Goal: Task Accomplishment & Management: Complete application form

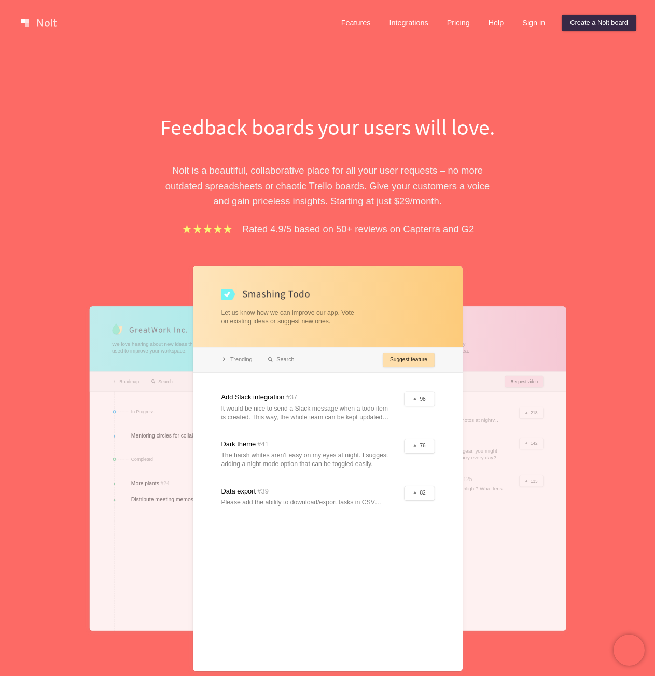
click at [485, 183] on p "Nolt is a beautiful, collaborative place for all your user requests – no more o…" at bounding box center [328, 186] width 358 height 46
click at [503, 191] on p "Nolt is a beautiful, collaborative place for all your user requests – no more o…" at bounding box center [328, 186] width 358 height 46
click at [589, 238] on div "Feedback boards your users will love. Nolt is a beautiful, collaborative place …" at bounding box center [327, 399] width 655 height 707
click at [315, 251] on div "Feedback boards your users will love. Nolt is a beautiful, collaborative place …" at bounding box center [328, 426] width 358 height 628
click at [321, 244] on div "Feedback boards your users will love. Nolt is a beautiful, collaborative place …" at bounding box center [328, 426] width 358 height 628
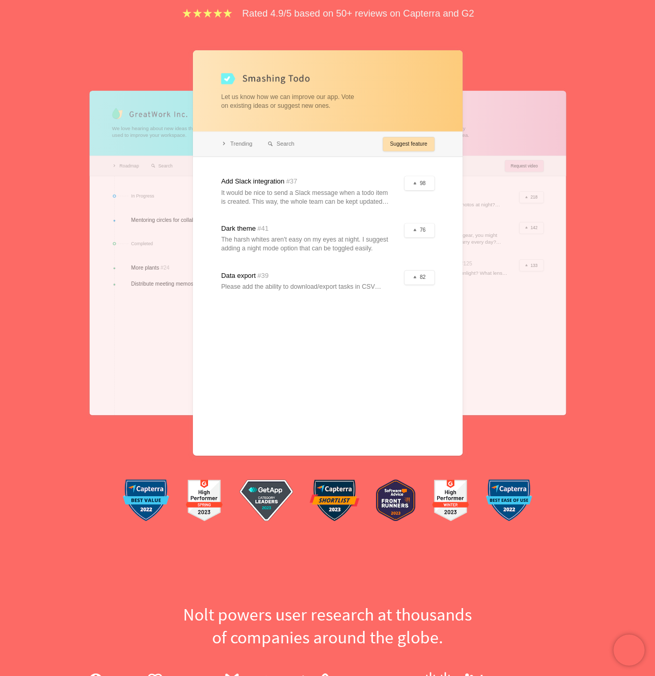
scroll to position [311, 0]
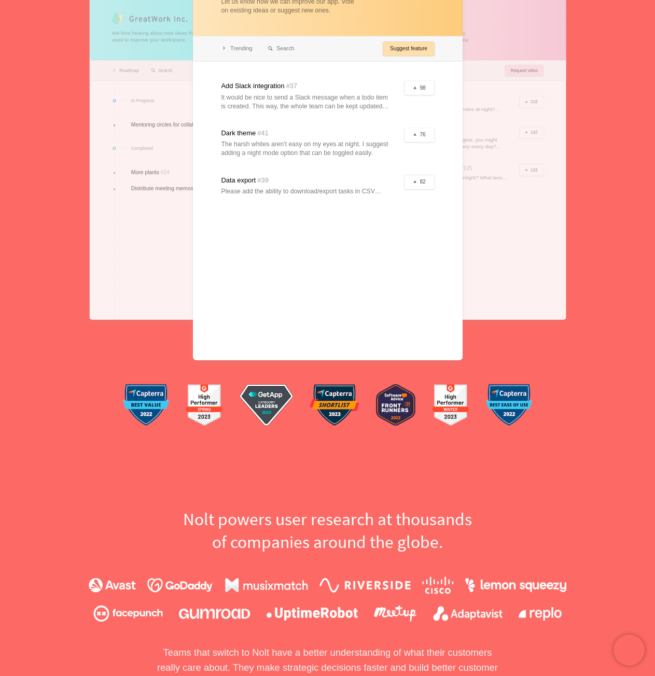
click at [323, 525] on h2 "Nolt powers user research at thousands of companies around the globe." at bounding box center [328, 530] width 358 height 45
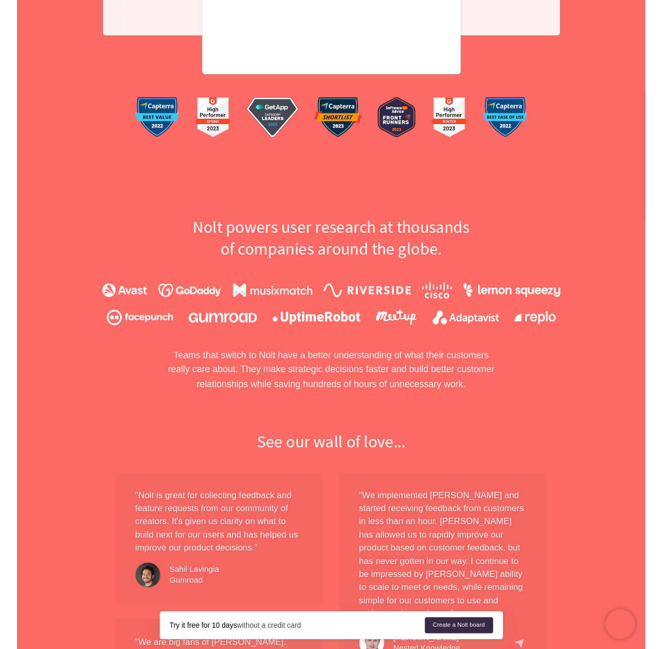
scroll to position [0, 0]
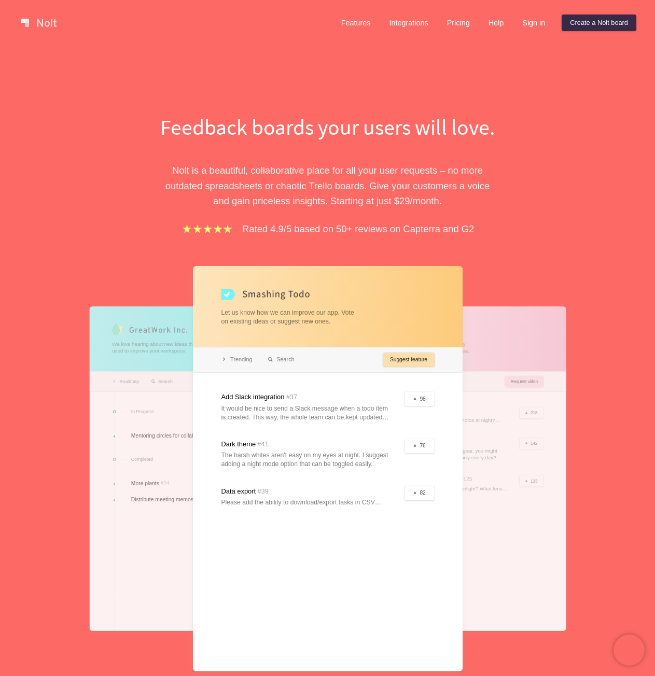
click at [324, 77] on div "Feedback boards your users will love. Nolt is a beautiful, collaborative place …" at bounding box center [327, 399] width 655 height 707
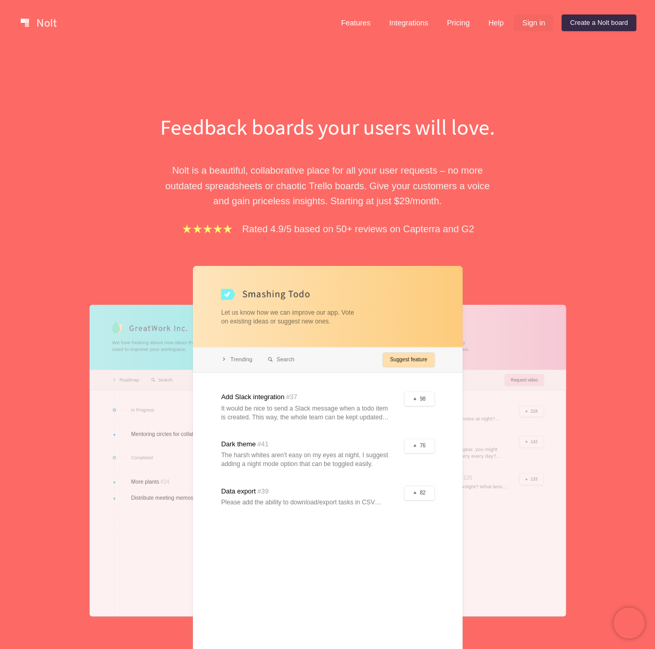
click at [522, 23] on link "Sign in" at bounding box center [533, 23] width 39 height 17
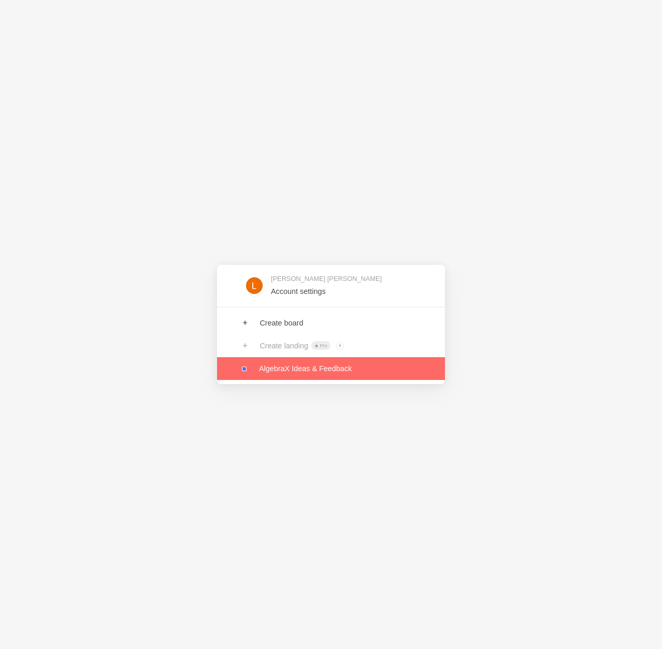
click at [314, 372] on link at bounding box center [331, 368] width 228 height 23
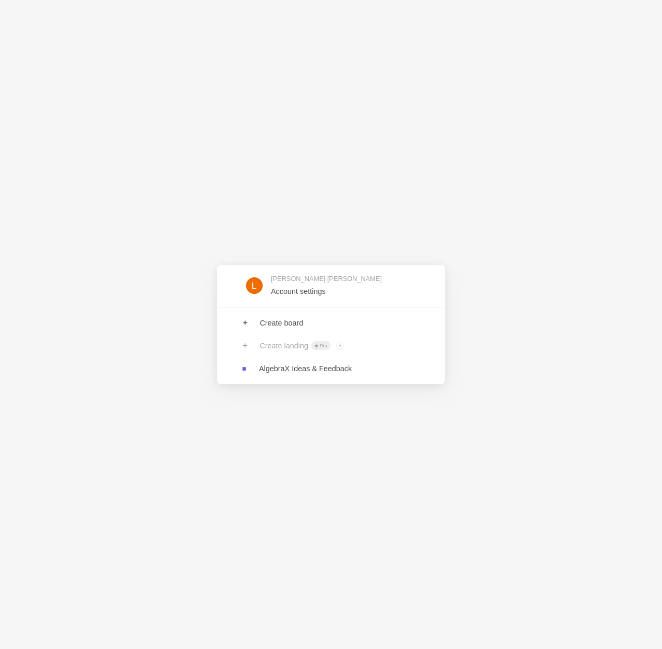
drag, startPoint x: 0, startPoint y: 0, endPoint x: 173, endPoint y: 338, distance: 379.7
click at [98, 345] on div "[PERSON_NAME] [PERSON_NAME] Account settings Create board Create landing Pro ? …" at bounding box center [331, 324] width 662 height 649
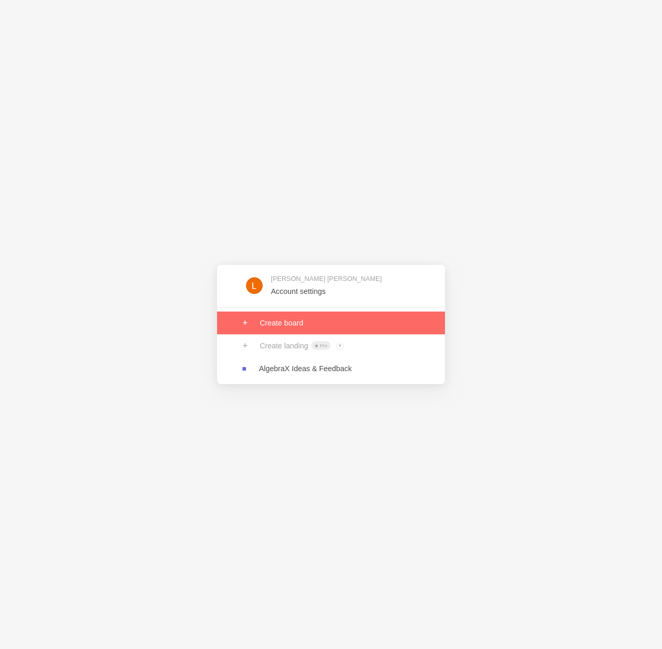
click at [299, 326] on link at bounding box center [331, 323] width 228 height 23
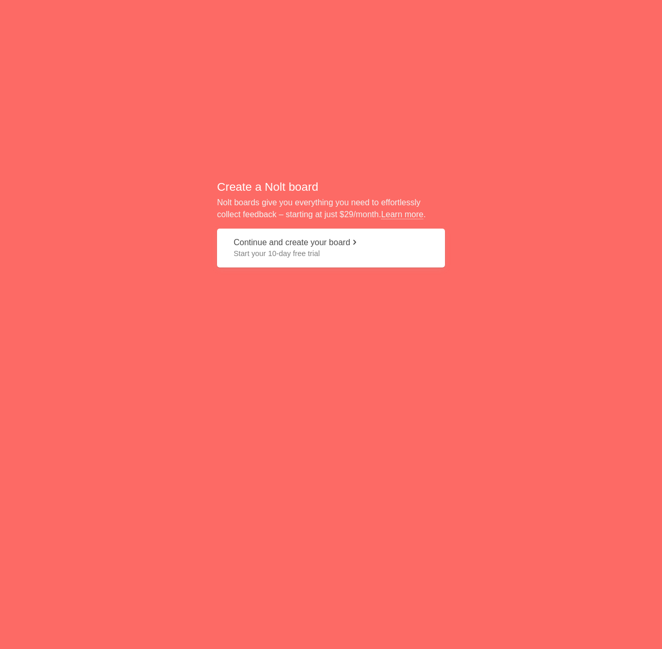
click at [277, 251] on span "Start your 10-day free trial" at bounding box center [331, 253] width 195 height 10
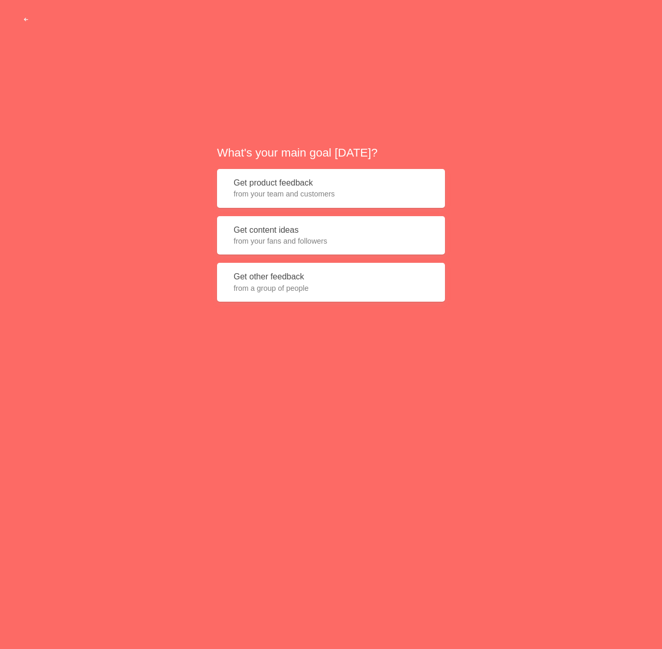
click at [375, 195] on span "from your team and customers" at bounding box center [331, 194] width 195 height 10
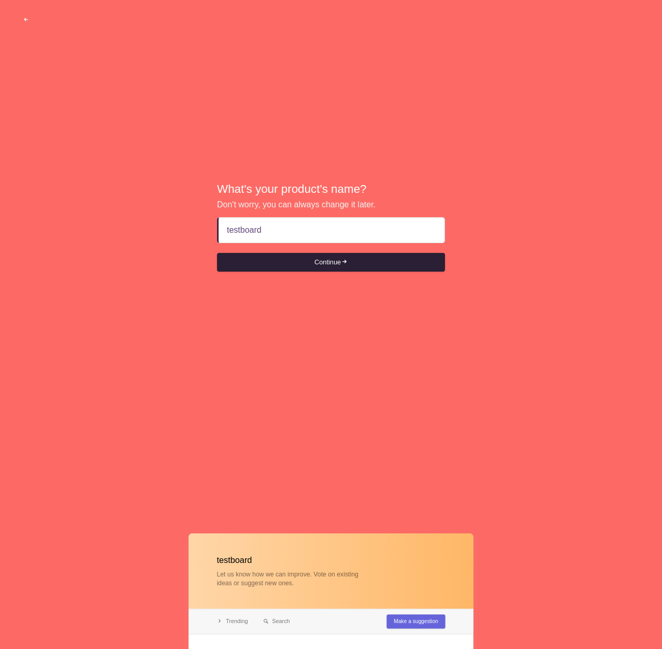
click at [329, 270] on button "Continue" at bounding box center [331, 262] width 228 height 19
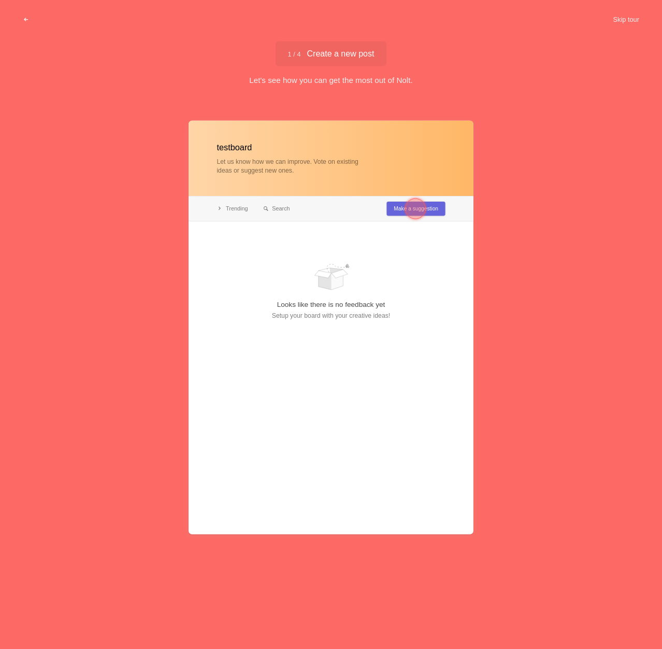
type input "testboard"
click at [417, 213] on div at bounding box center [415, 209] width 21 height 21
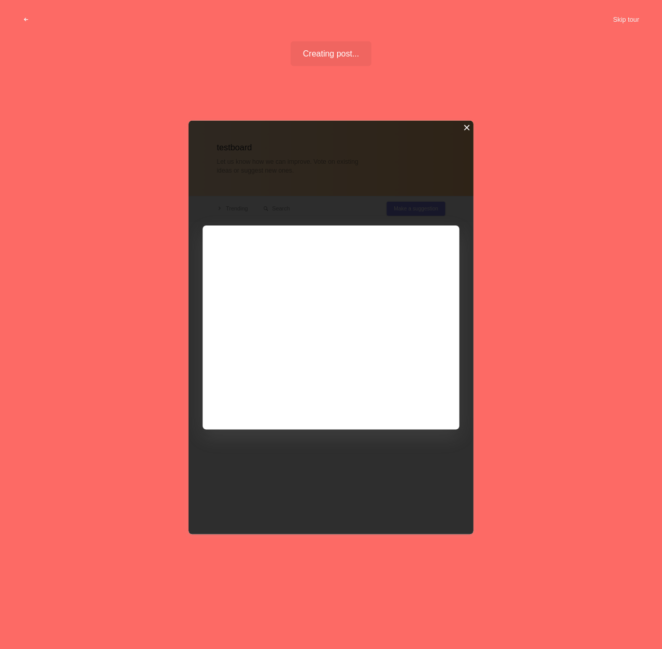
click at [465, 127] on div at bounding box center [466, 127] width 7 height 7
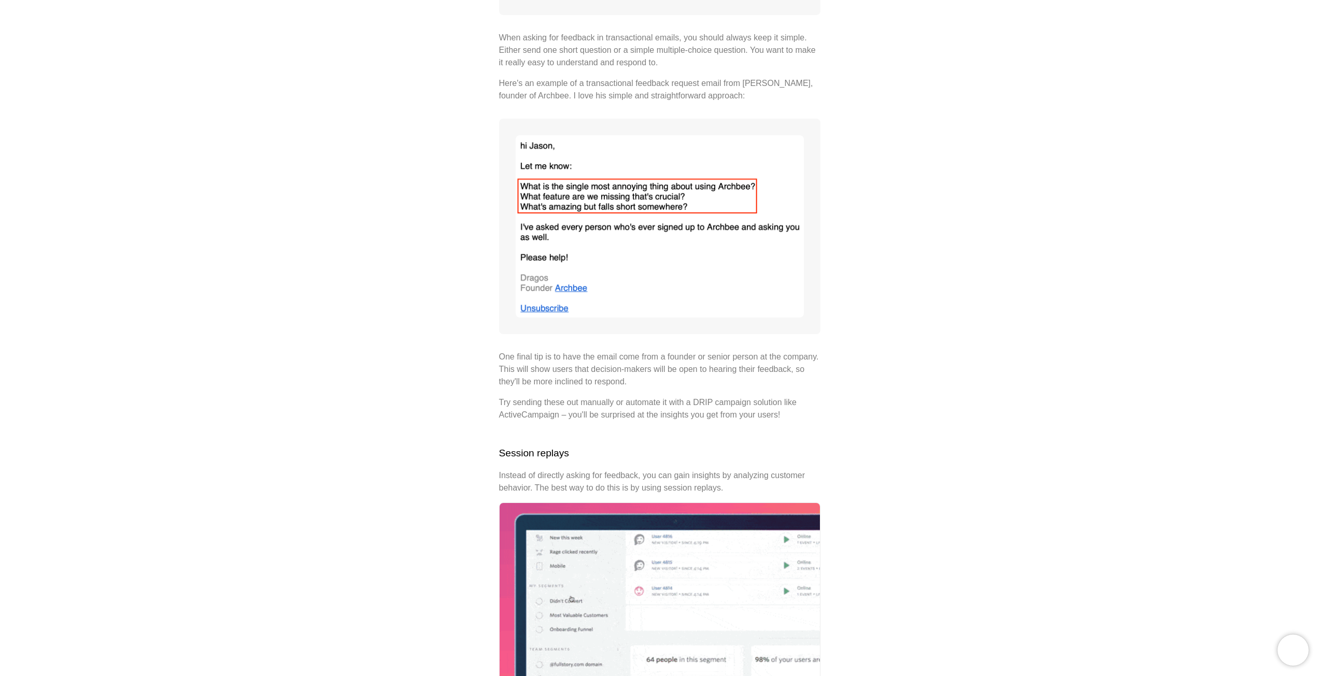
scroll to position [1762, 0]
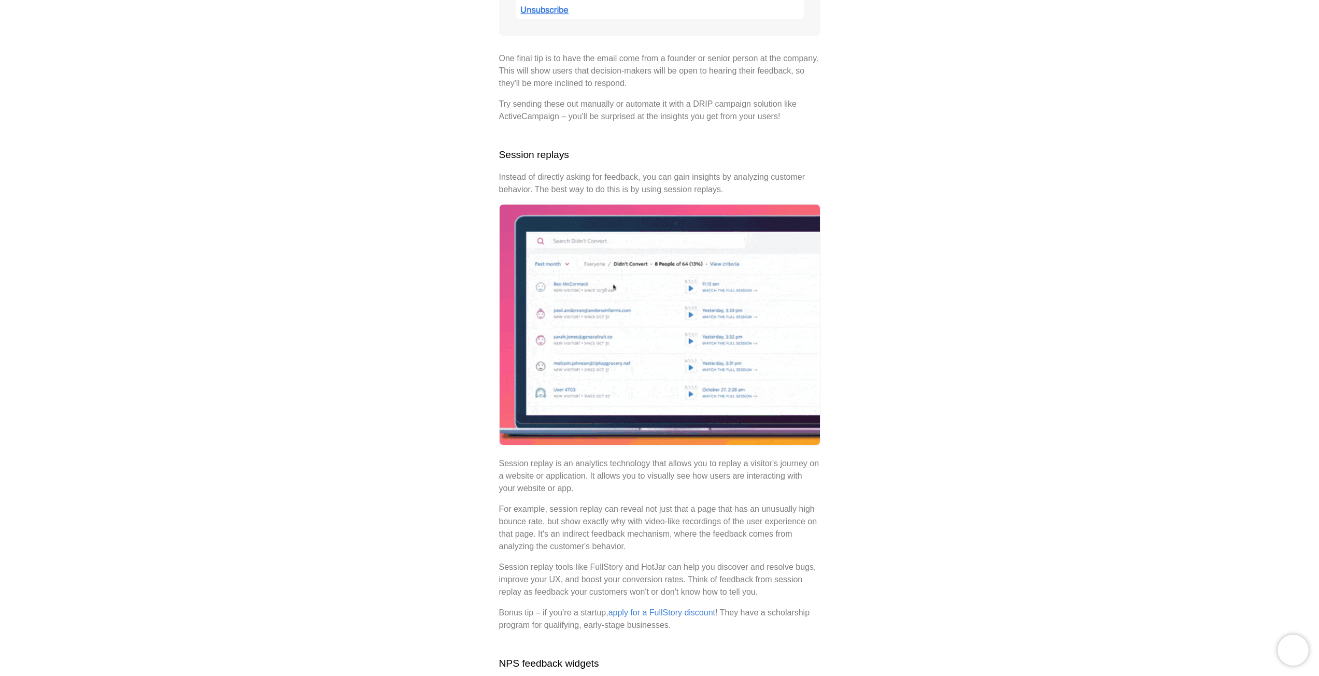
click at [460, 464] on div "6 simple ways to collect customer feedback in [DATE] 4 minutes [DATE] Collectin…" at bounding box center [659, 348] width 1319 height 4130
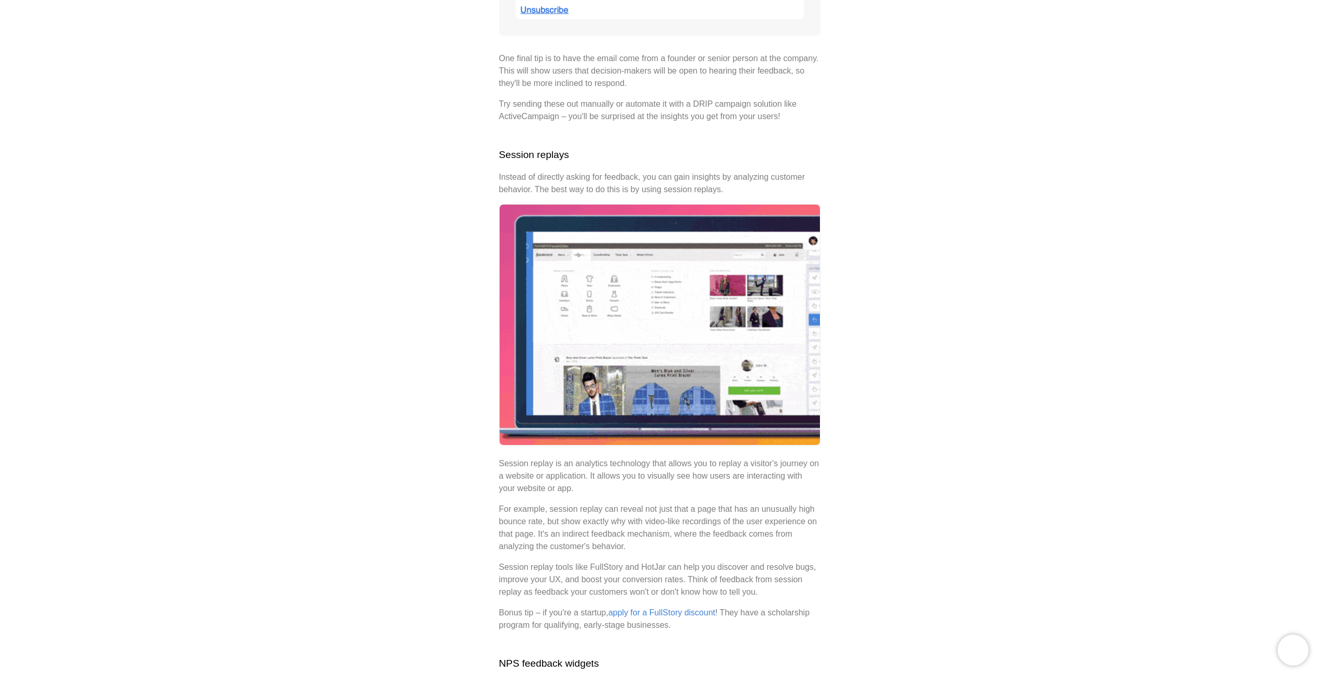
click at [431, 583] on div "6 simple ways to collect customer feedback in [DATE] 4 minutes [DATE] Collectin…" at bounding box center [659, 348] width 1319 height 4130
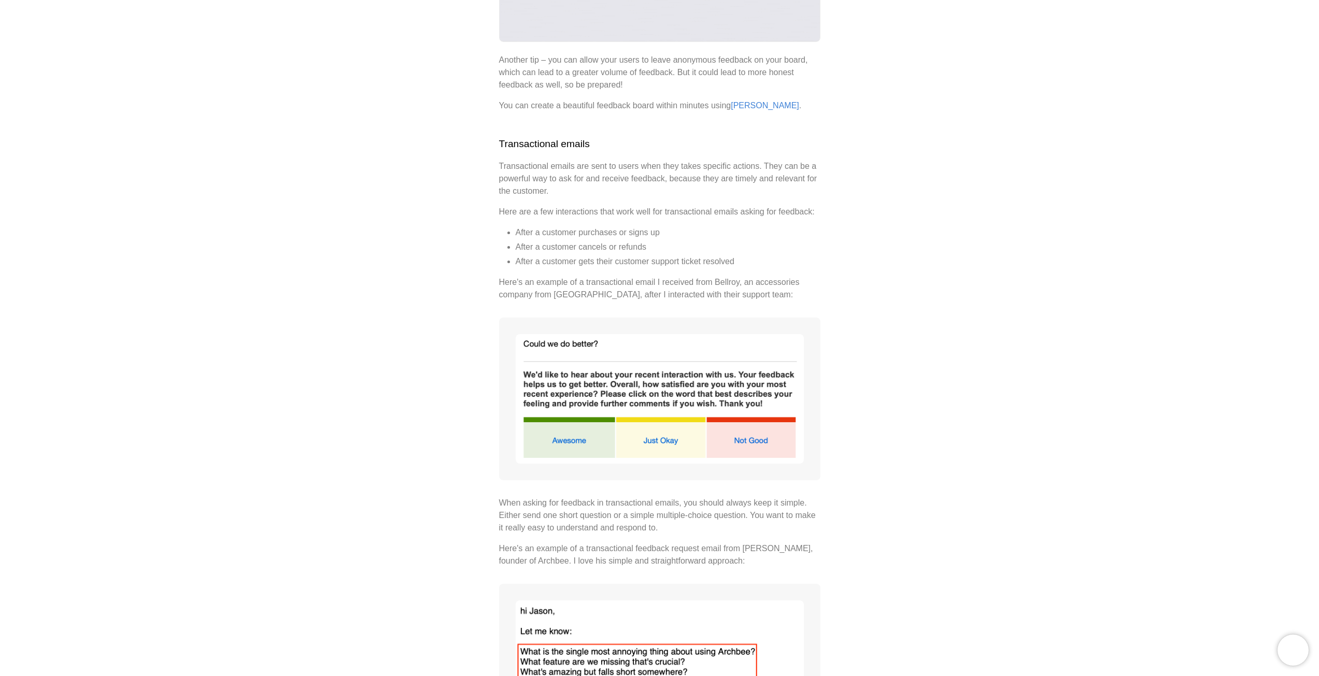
scroll to position [0, 0]
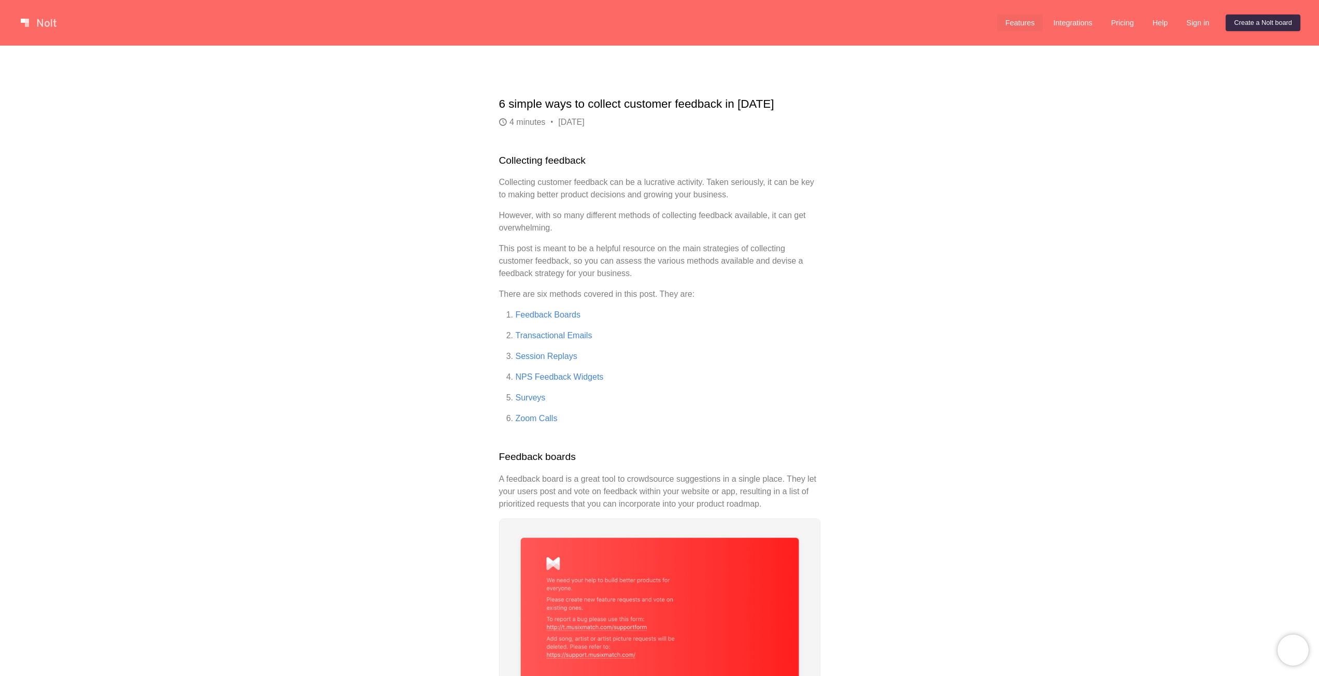
click at [1015, 29] on link "Features" at bounding box center [1020, 23] width 46 height 17
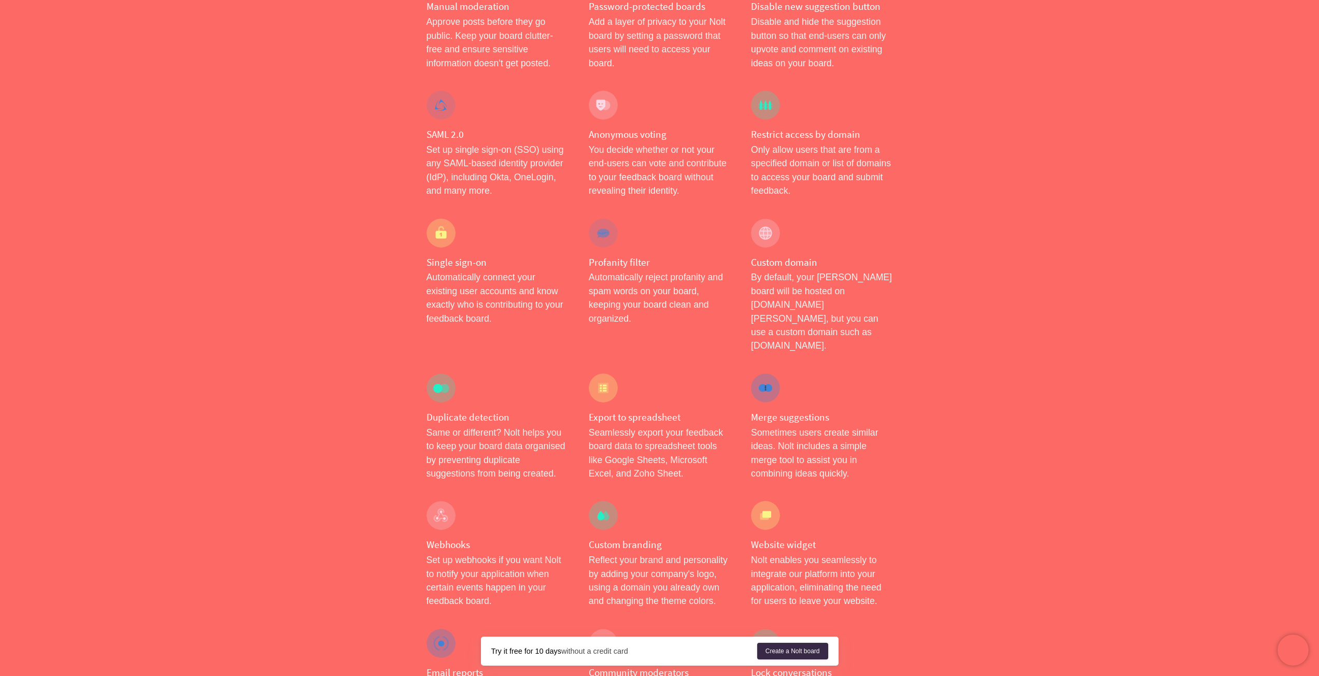
scroll to position [339, 0]
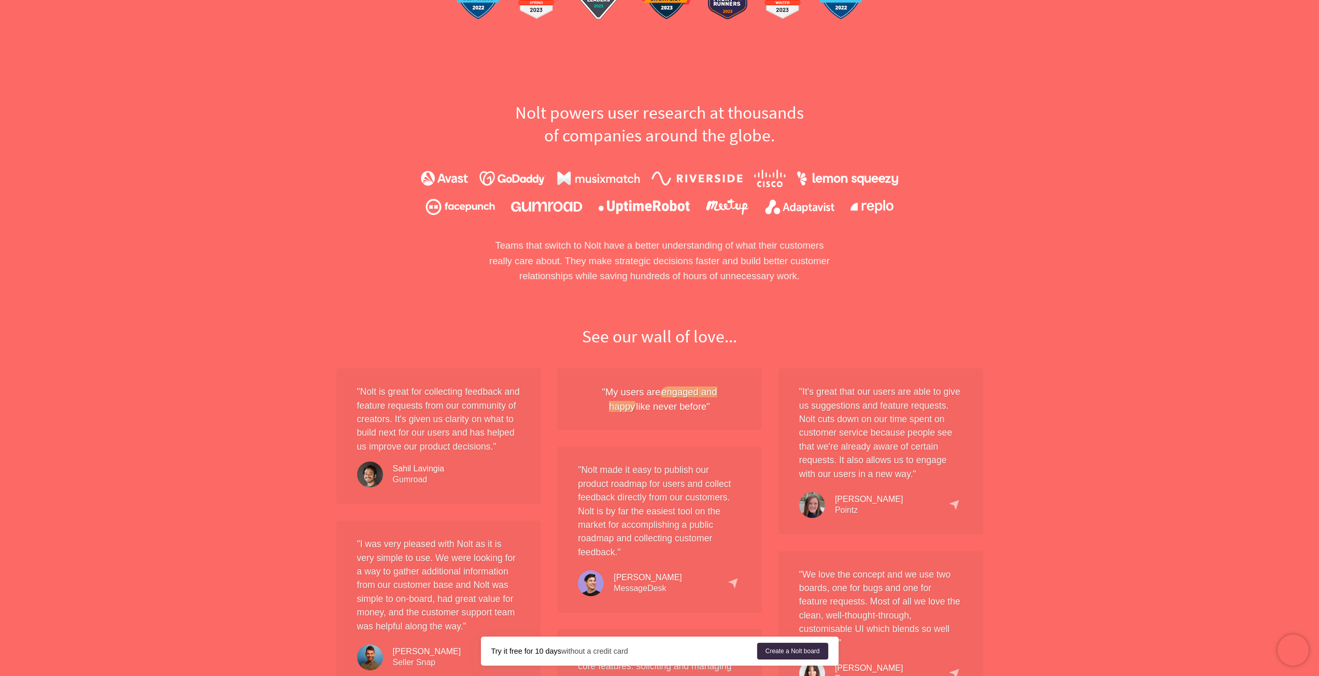
scroll to position [601, 0]
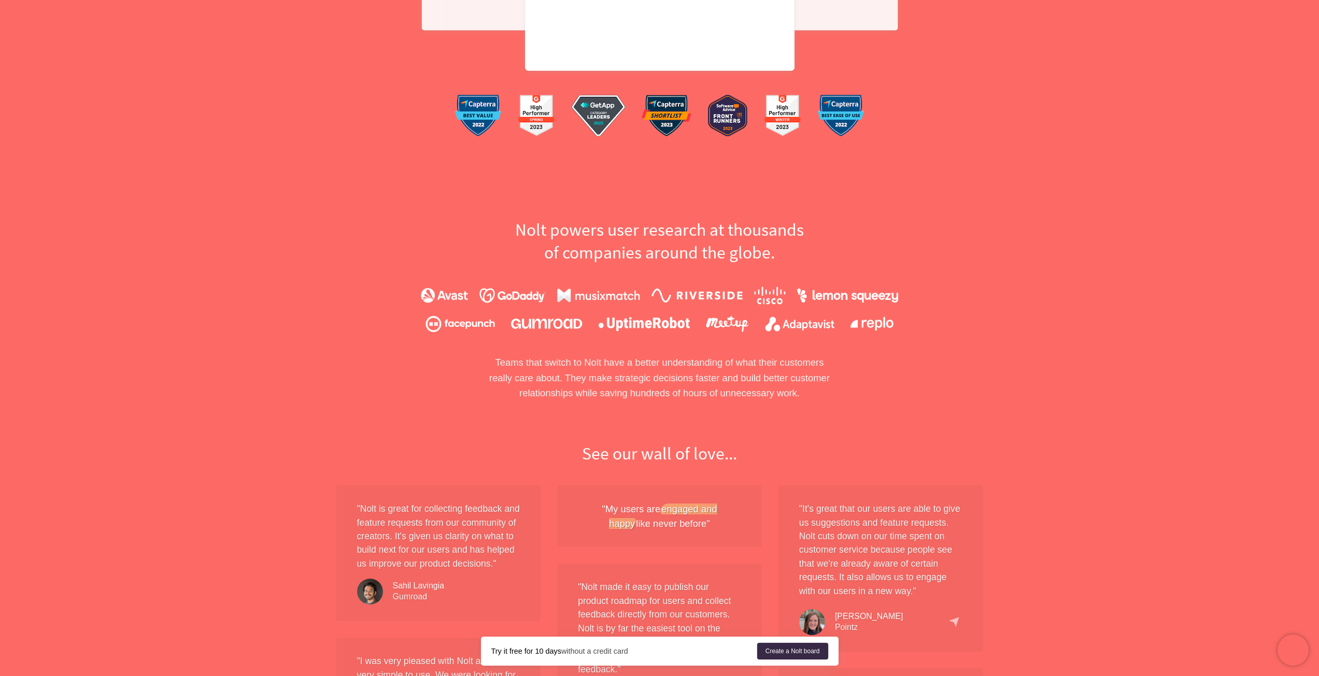
click at [961, 342] on div at bounding box center [659, 309] width 663 height 68
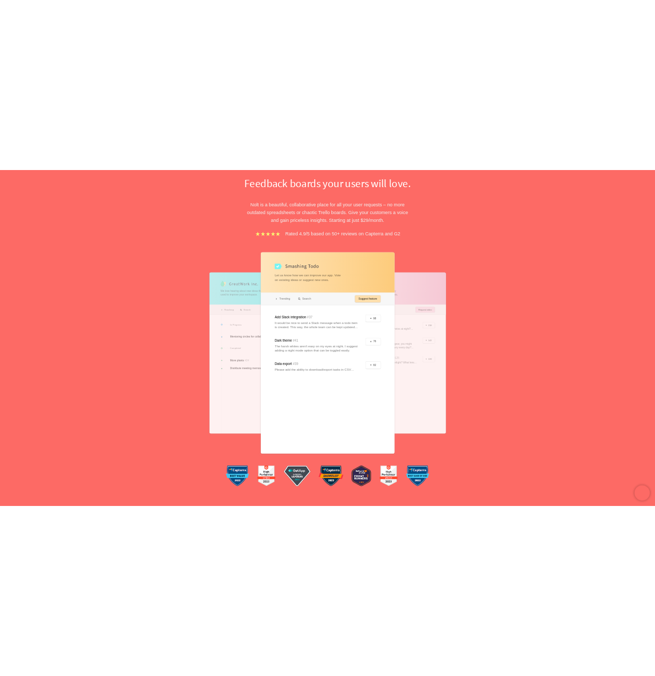
scroll to position [0, 0]
